Goal: Task Accomplishment & Management: Use online tool/utility

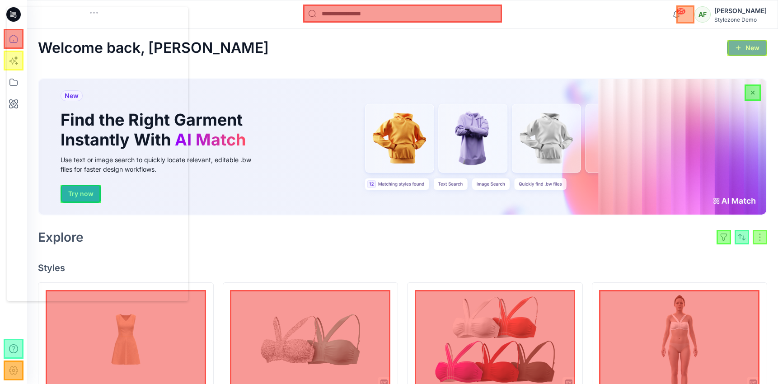
click at [747, 48] on div at bounding box center [747, 48] width 40 height 16
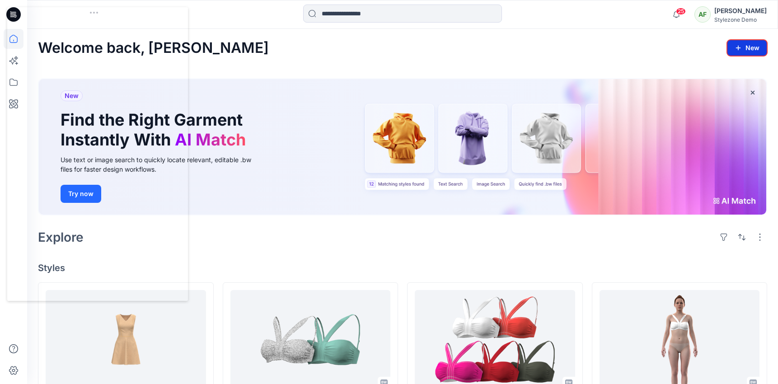
click at [734, 50] on button "New" at bounding box center [747, 48] width 40 height 16
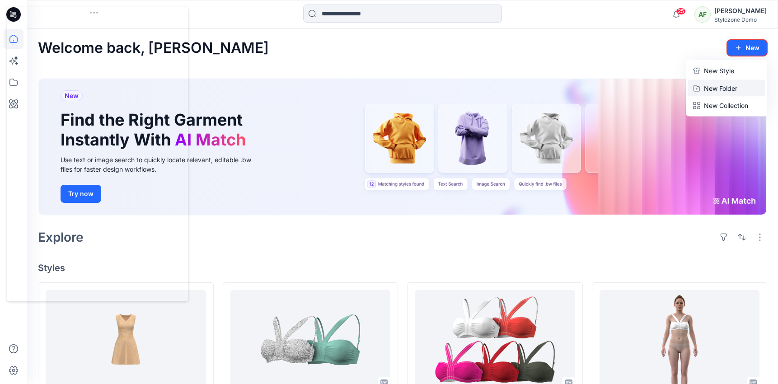
click at [713, 87] on p "New Folder" at bounding box center [720, 88] width 33 height 9
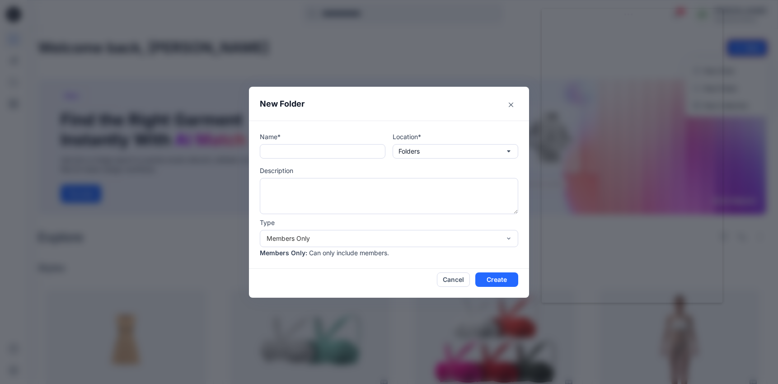
drag, startPoint x: 66, startPoint y: 19, endPoint x: 607, endPoint y: 20, distance: 541.4
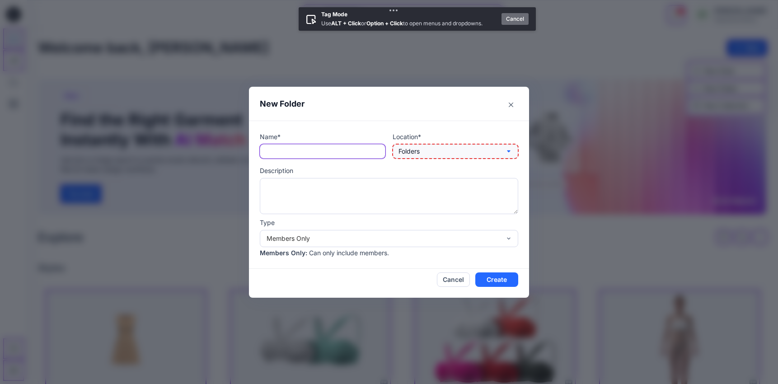
click at [418, 145] on button "Folders" at bounding box center [455, 151] width 126 height 14
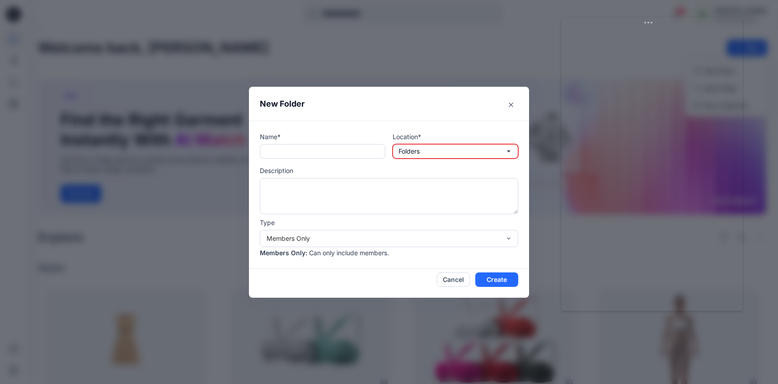
drag, startPoint x: 65, startPoint y: 14, endPoint x: 611, endPoint y: 27, distance: 546.1
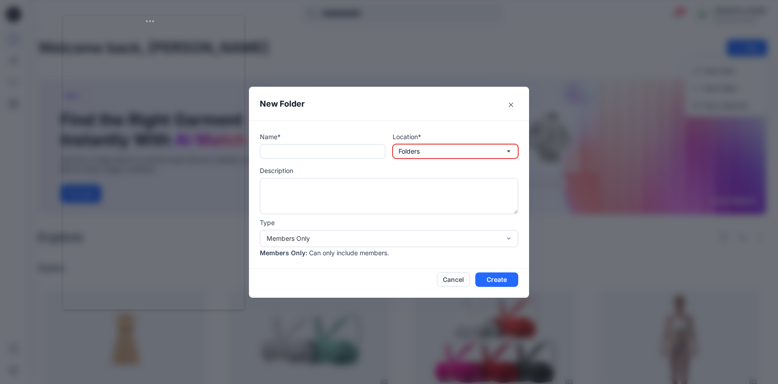
drag, startPoint x: 455, startPoint y: 14, endPoint x: 145, endPoint y: 25, distance: 309.5
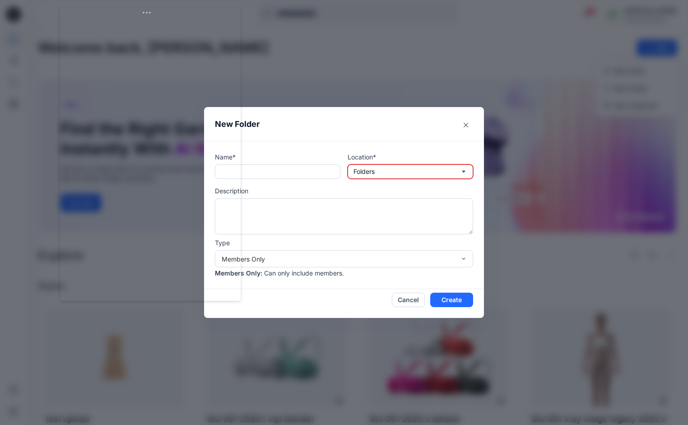
click at [69, 235] on iframe at bounding box center [150, 154] width 181 height 294
click at [69, 232] on iframe at bounding box center [150, 154] width 181 height 294
click at [71, 200] on iframe at bounding box center [150, 154] width 181 height 294
click at [74, 199] on iframe at bounding box center [150, 154] width 181 height 294
click at [72, 125] on iframe at bounding box center [150, 154] width 181 height 294
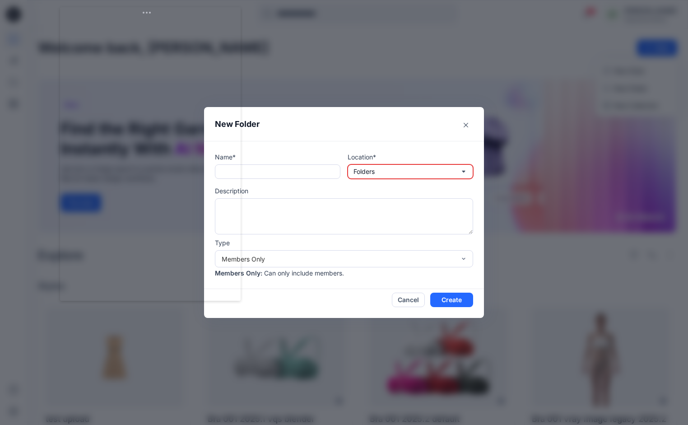
click at [69, 125] on iframe at bounding box center [150, 154] width 181 height 294
click at [70, 191] on iframe at bounding box center [150, 154] width 181 height 294
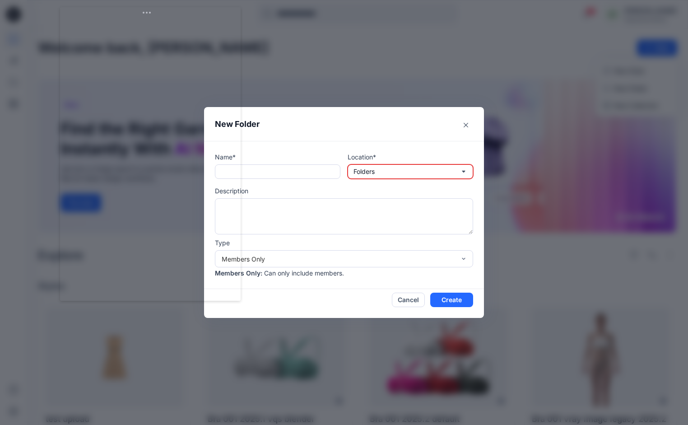
click at [70, 191] on iframe at bounding box center [150, 154] width 181 height 294
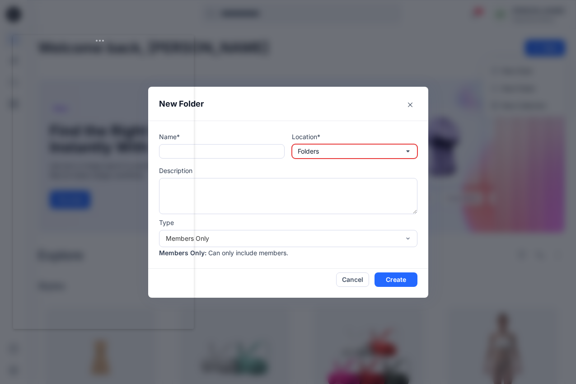
drag, startPoint x: 154, startPoint y: 18, endPoint x: 107, endPoint y: 46, distance: 54.7
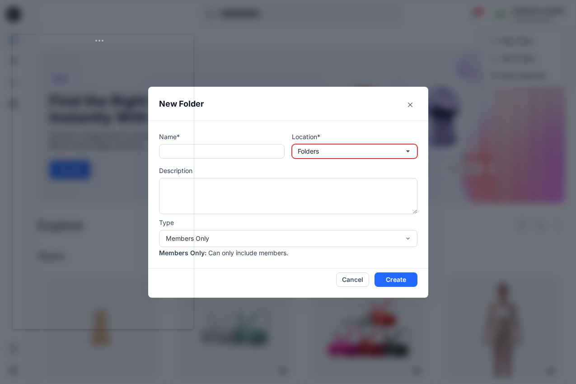
scroll to position [43, 0]
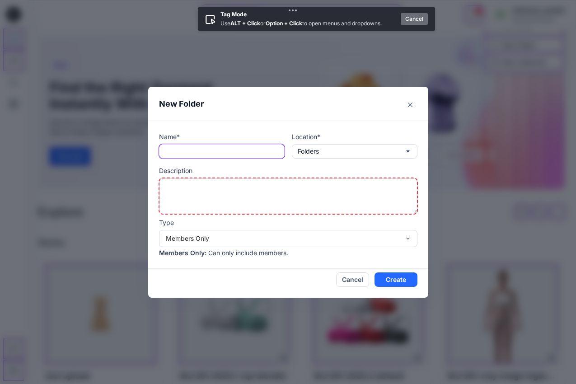
click at [242, 181] on textarea at bounding box center [288, 196] width 258 height 36
